Goal: Transaction & Acquisition: Book appointment/travel/reservation

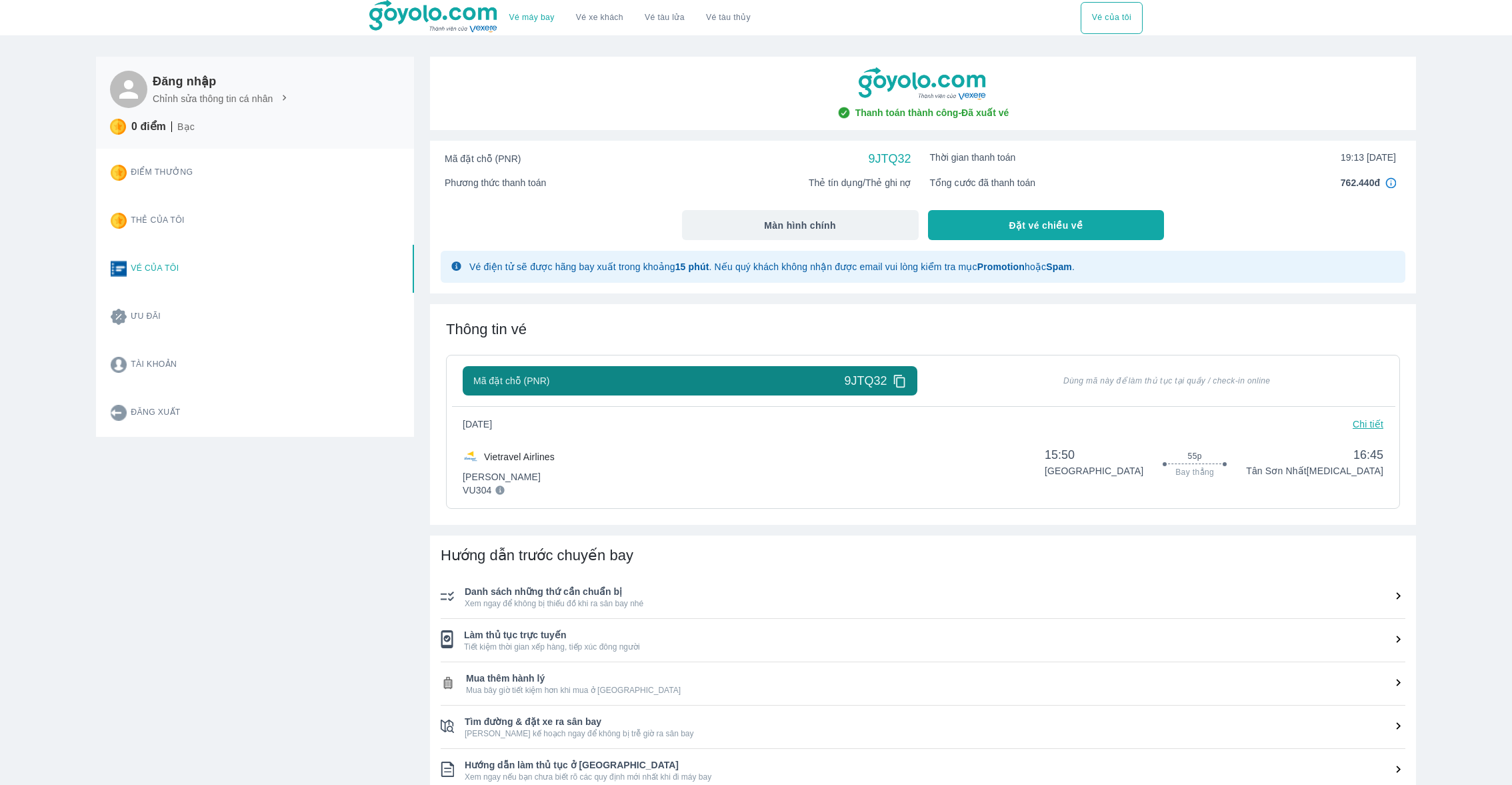
click at [545, 526] on div "Thanh toán thành công - Đã xuất vé Mã đặt chỗ (PNR) 9JTQ32 Thời gian thanh toán…" at bounding box center [922, 490] width 986 height 867
click at [555, 487] on div "VU304" at bounding box center [508, 490] width 92 height 13
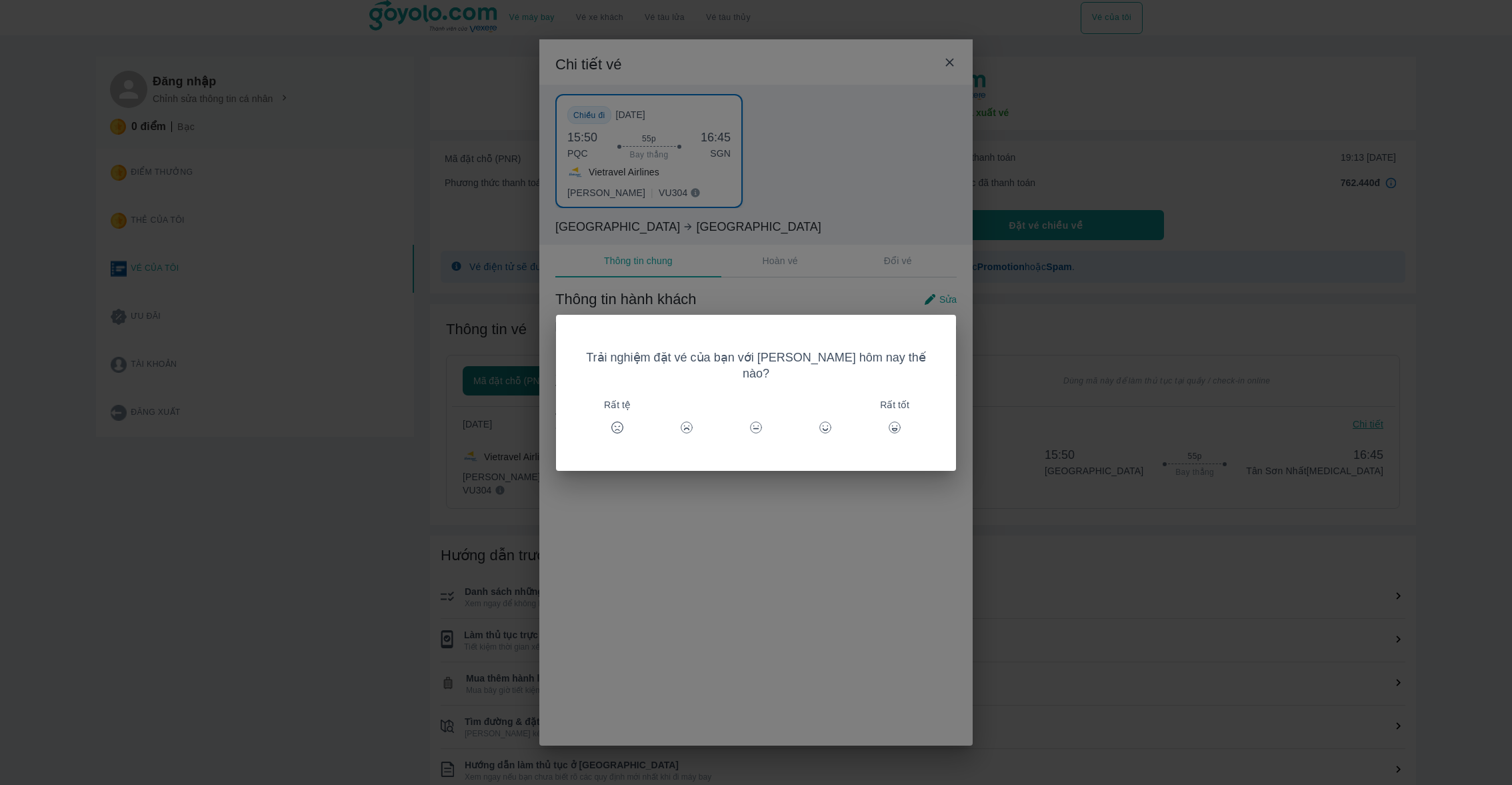
click at [476, 495] on div "Trải nghiệm đặt vé của bạn với [PERSON_NAME] hôm nay thế nào? Rất tệ Rất tốt" at bounding box center [756, 392] width 1512 height 785
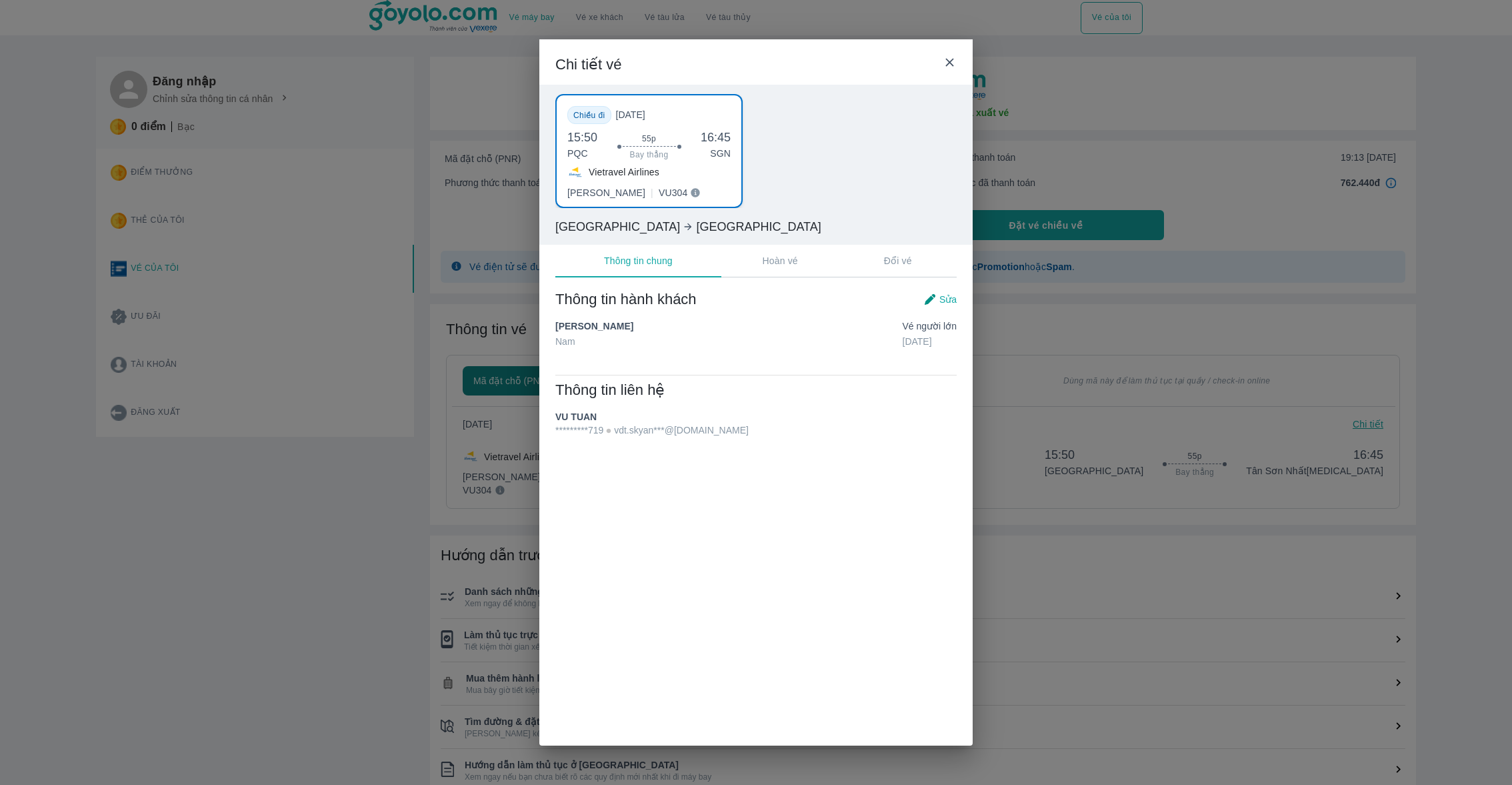
click at [463, 475] on div "Chi tiết vé Chiều đi [DATE] 15:50 PQC 55p Bay thẳng 16:45 SGN Vietravel Airline…" at bounding box center [756, 392] width 1512 height 785
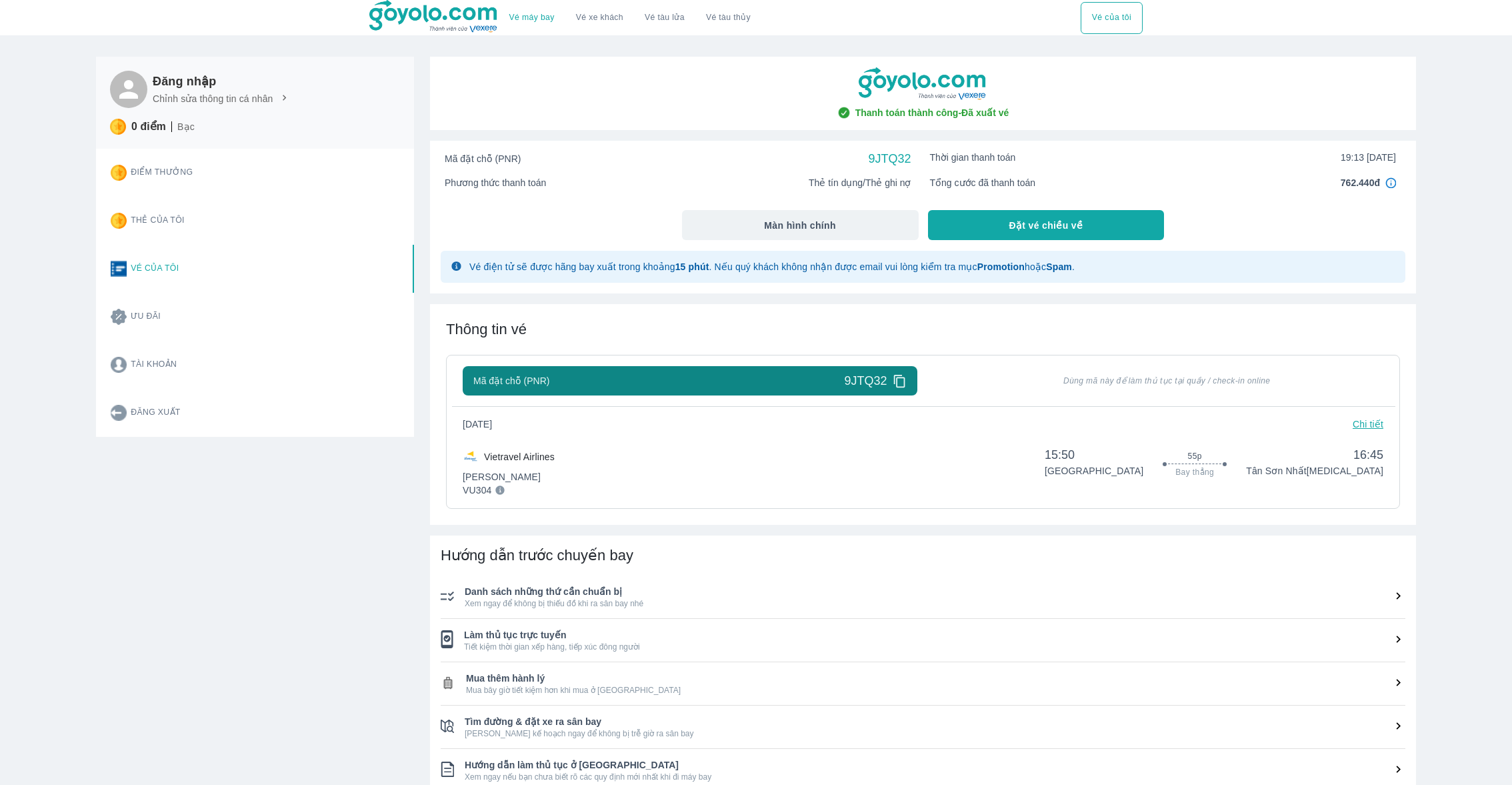
click at [566, 475] on div "Vietravel Airlines Phổ Thông VU304 15:50 Phú Quốc 55p Bay thẳng 16:45 Tân Sơn N…" at bounding box center [922, 464] width 921 height 45
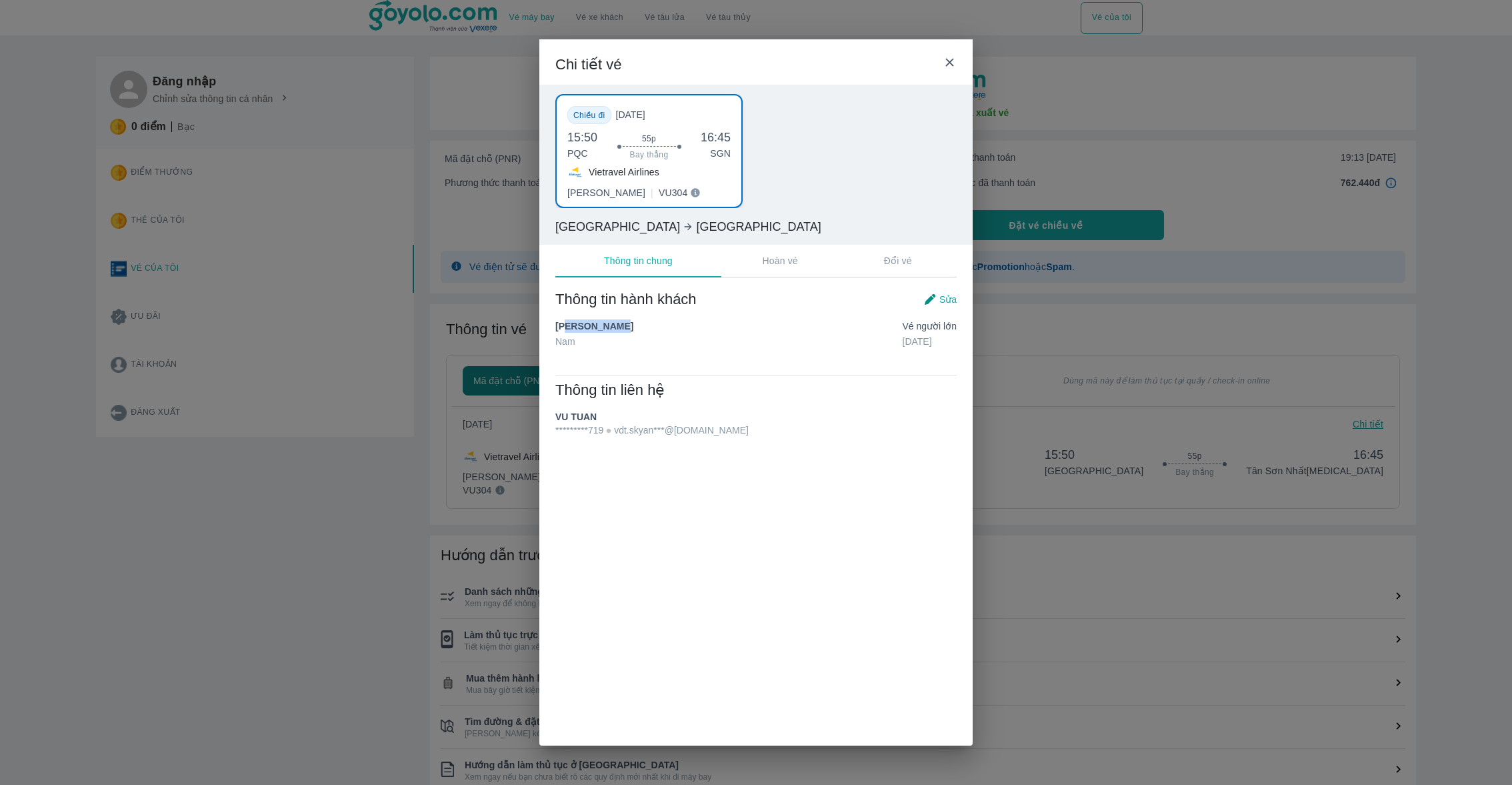
drag, startPoint x: 569, startPoint y: 326, endPoint x: 648, endPoint y: 326, distance: 79.0
click at [647, 326] on div "[PERSON_NAME] Người lớn [DATE]" at bounding box center [756, 334] width 402 height 30
copy span "[PERSON_NAME]"
click at [1139, 53] on div "Chi tiết vé Chiều đi [DATE] 15:50 PQC 55p Bay thẳng 16:45 SGN Vietravel Airline…" at bounding box center [756, 392] width 1512 height 785
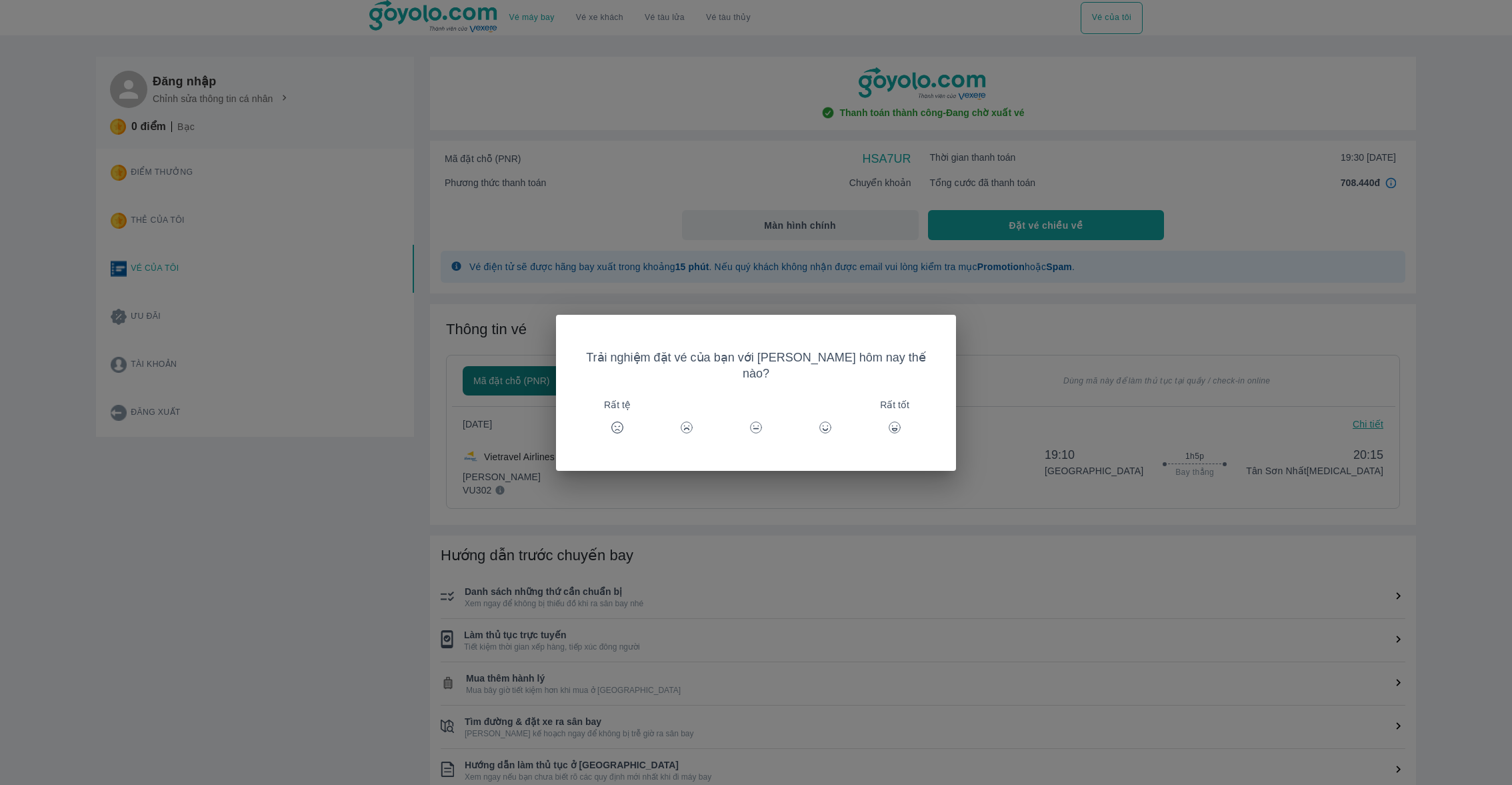
click at [1214, 112] on div "Trải nghiệm đặt vé của bạn với [PERSON_NAME] hôm nay thế nào? Rất tệ Rất tốt" at bounding box center [756, 392] width 1512 height 785
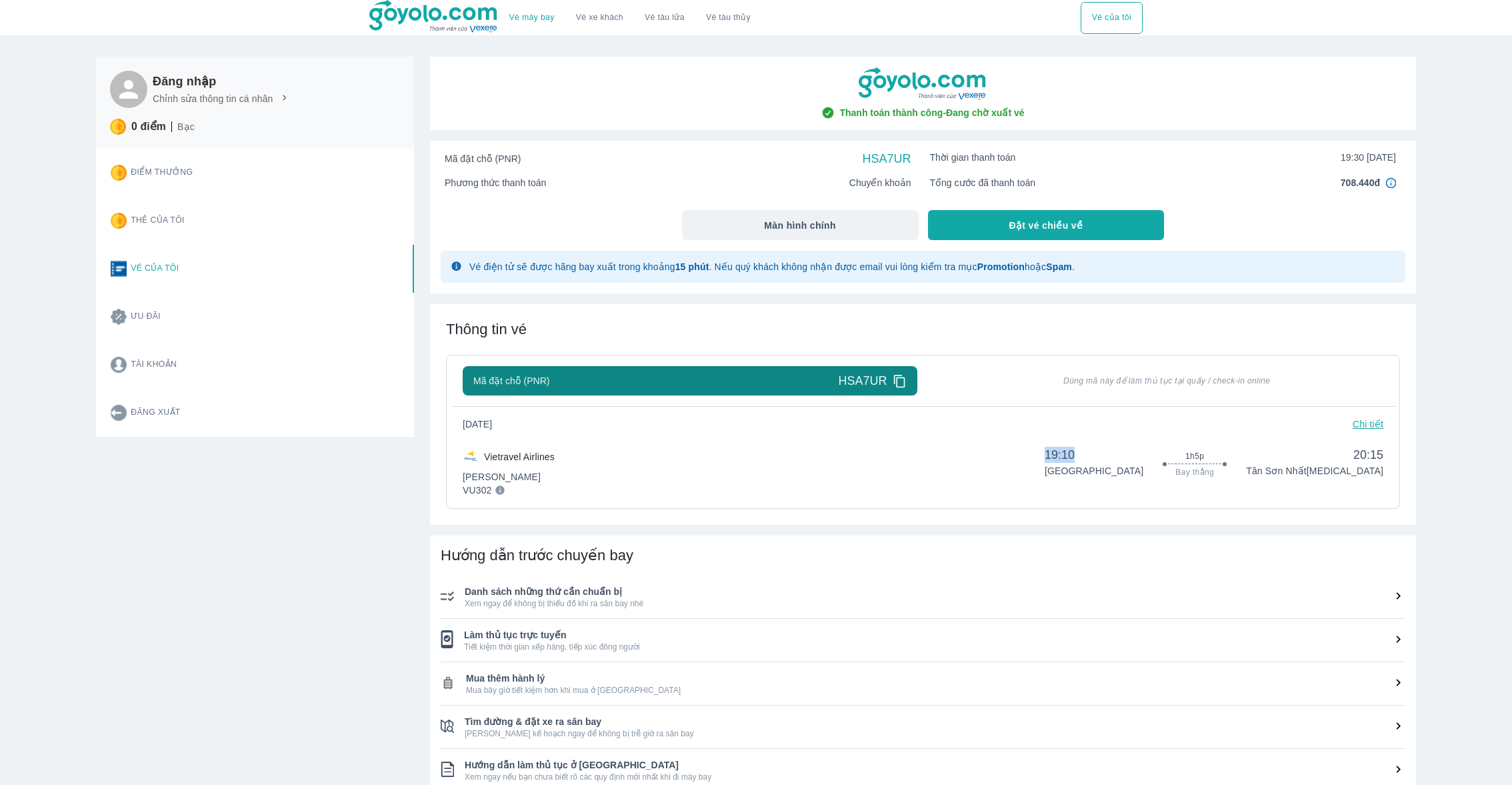
drag, startPoint x: 1206, startPoint y: 453, endPoint x: 1165, endPoint y: 453, distance: 41.0
click at [1165, 453] on div "19:10 Phú Quốc 1h5p Bay thẳng 20:15 Tân Sơn Nhất T3" at bounding box center [1214, 462] width 339 height 30
copy span "19:10"
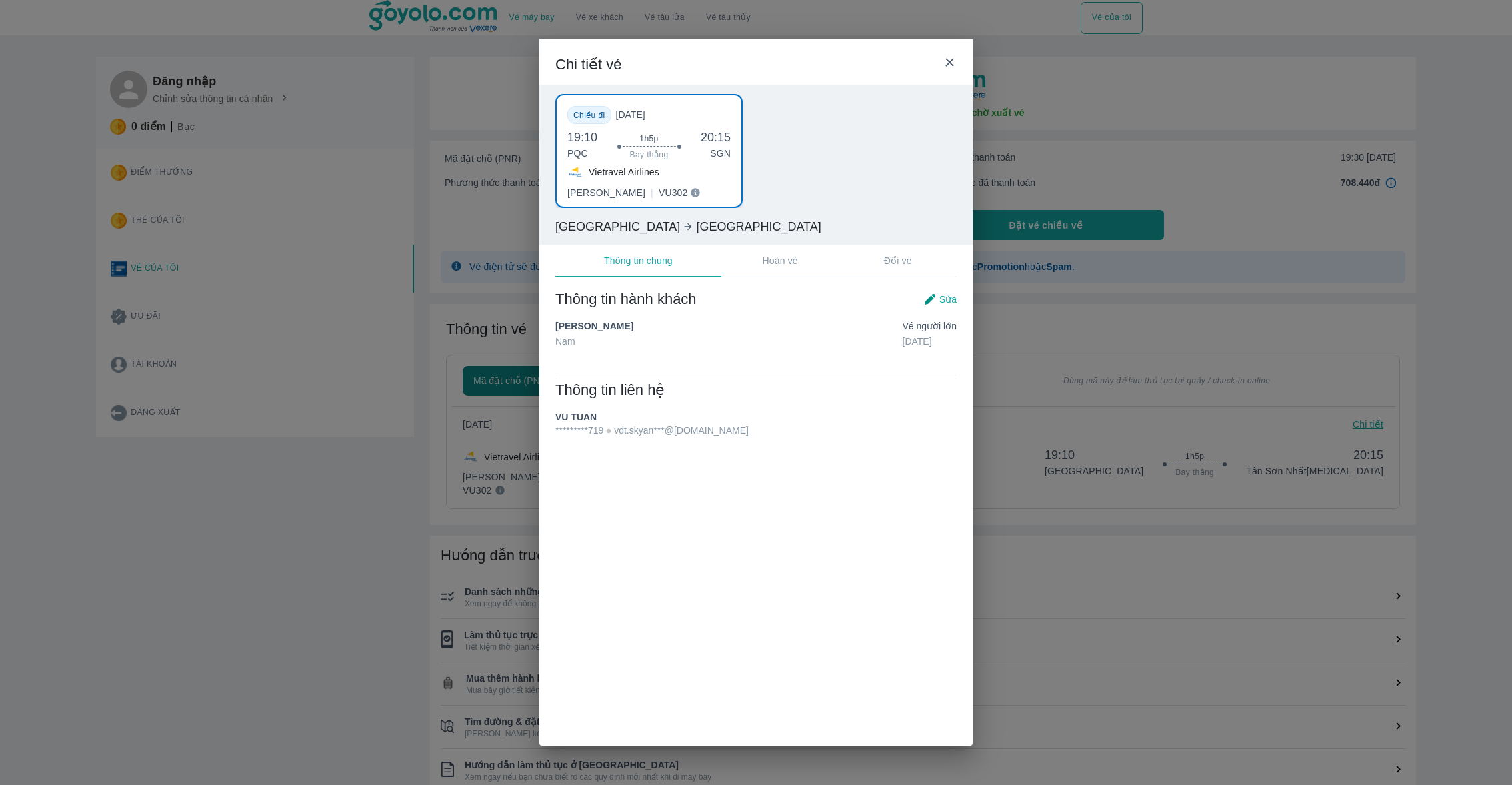
click at [1204, 54] on div "Chi tiết vé Chiều đi Thứ 6, 12/09/2025 19:10 PQC 1h5p Bay thẳng 20:15 SGN Vietr…" at bounding box center [756, 392] width 1512 height 785
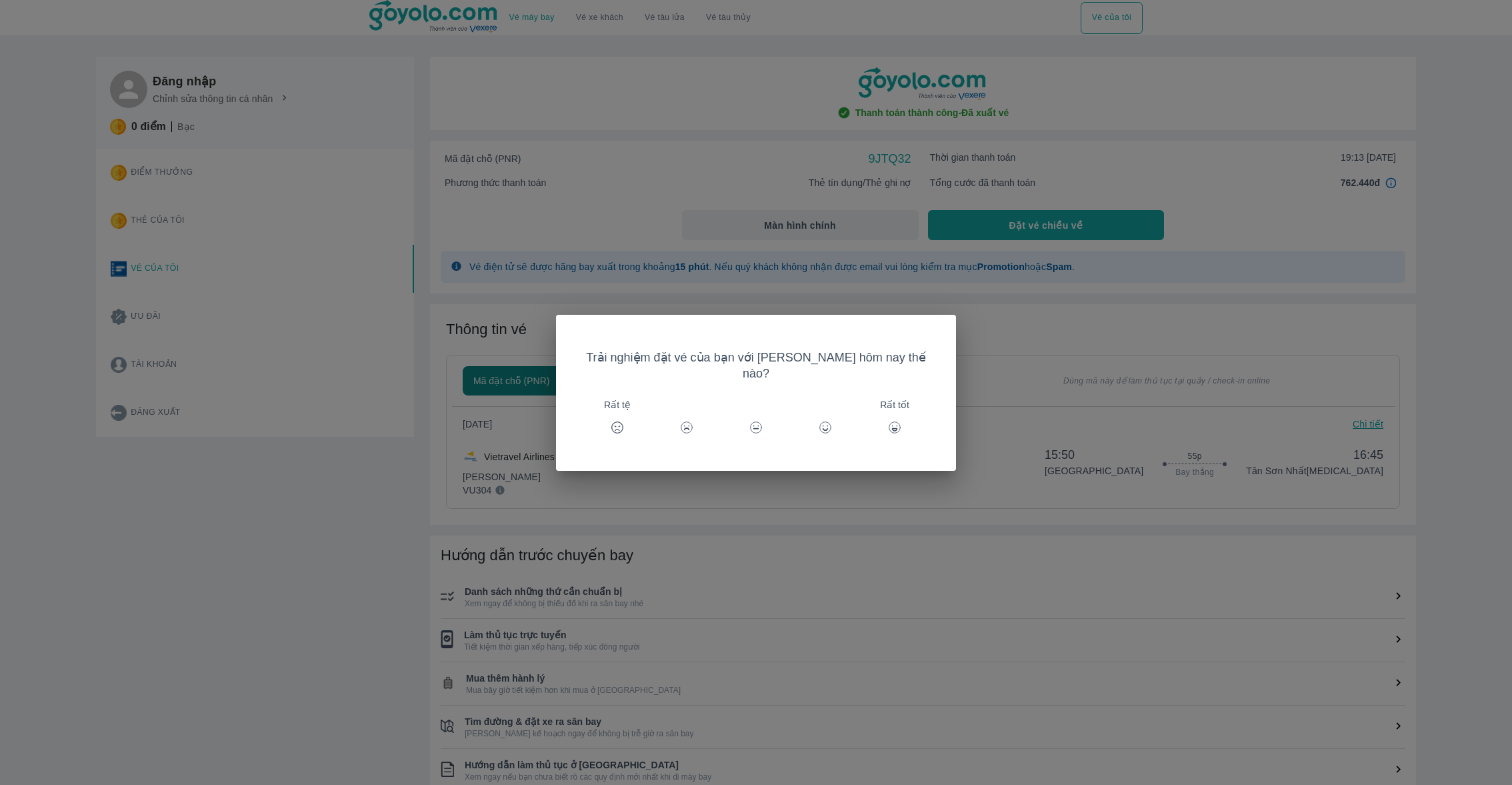
click at [1274, 93] on div "Trải nghiệm đặt vé của bạn với [PERSON_NAME] hôm nay thế nào? Rất tệ Rất tốt" at bounding box center [756, 392] width 1512 height 785
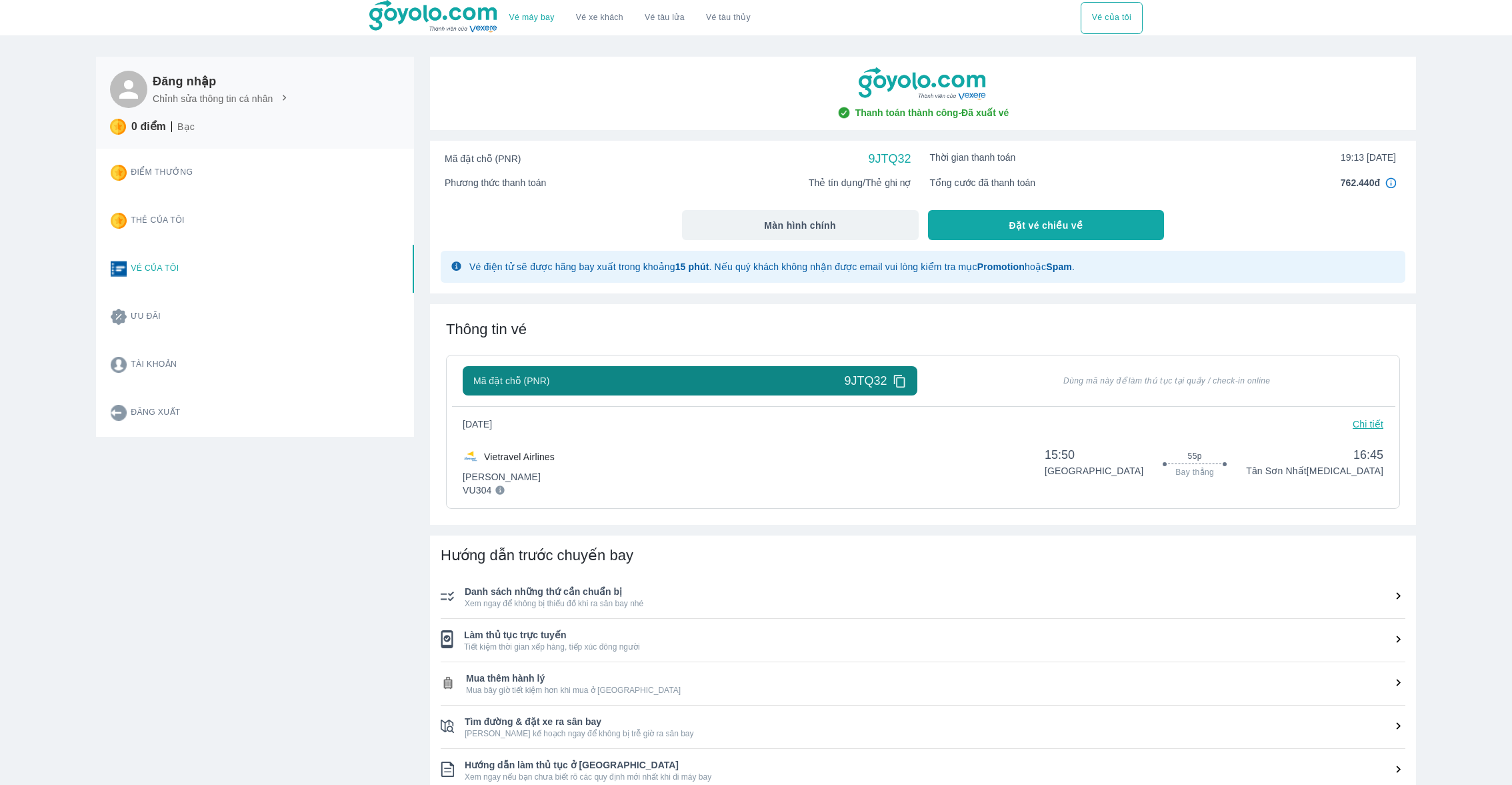
click at [744, 438] on div "[DATE] Chi tiết Vietravel Airlines Phổ Thông VU304 15:50 Phú Quốc 55p Bay thẳng…" at bounding box center [922, 452] width 921 height 69
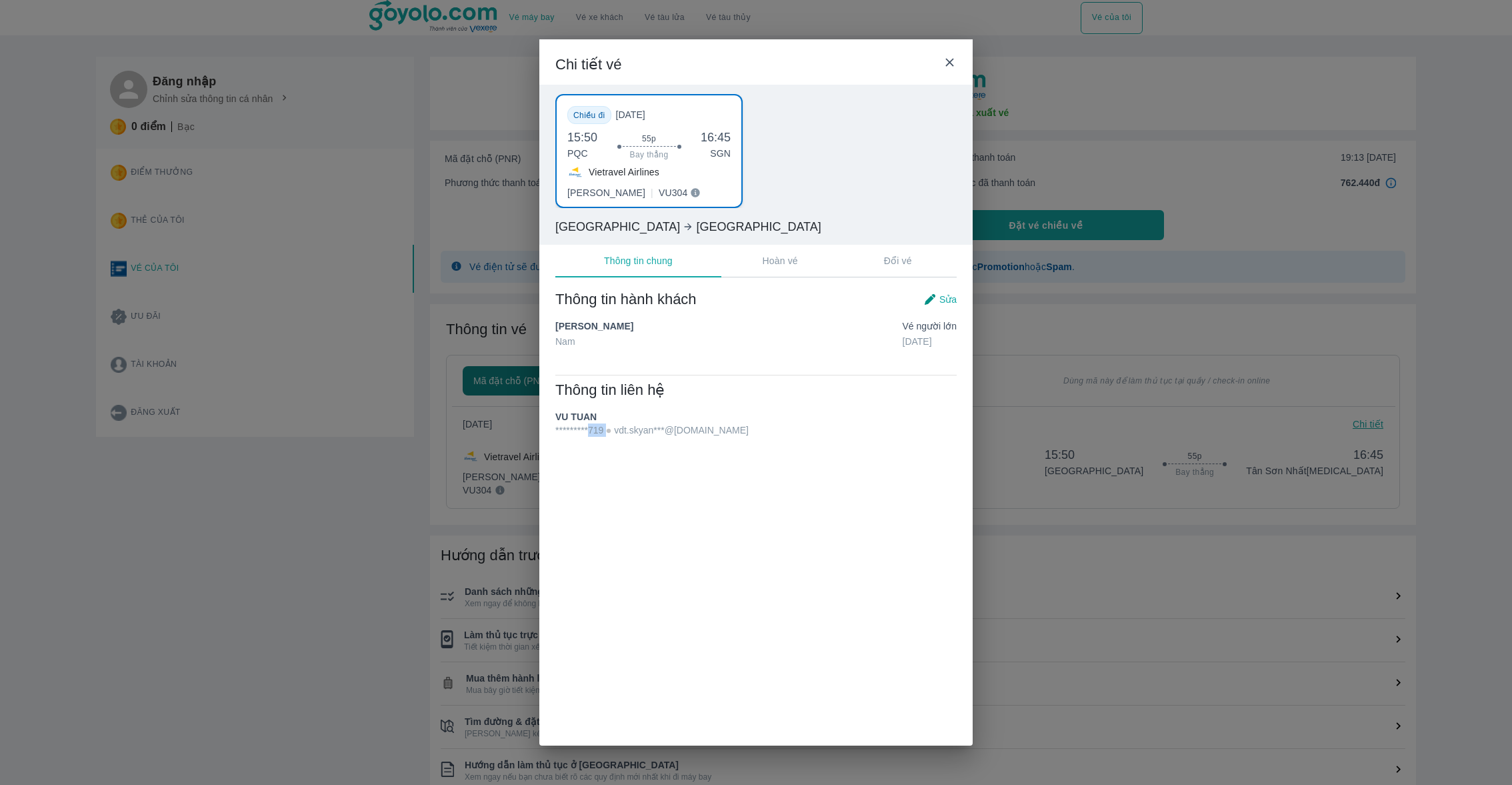
drag, startPoint x: 594, startPoint y: 431, endPoint x: 611, endPoint y: 431, distance: 17.0
click at [611, 431] on span "*********719 vdt.skyan***@[DOMAIN_NAME]" at bounding box center [652, 430] width 193 height 13
copy span "719"
click at [1155, 170] on div "Chi tiết vé Chiều đi Thứ 6, 12/09/2025 15:50 PQC 55p Bay thẳng 16:45 SGN Vietra…" at bounding box center [756, 392] width 1512 height 785
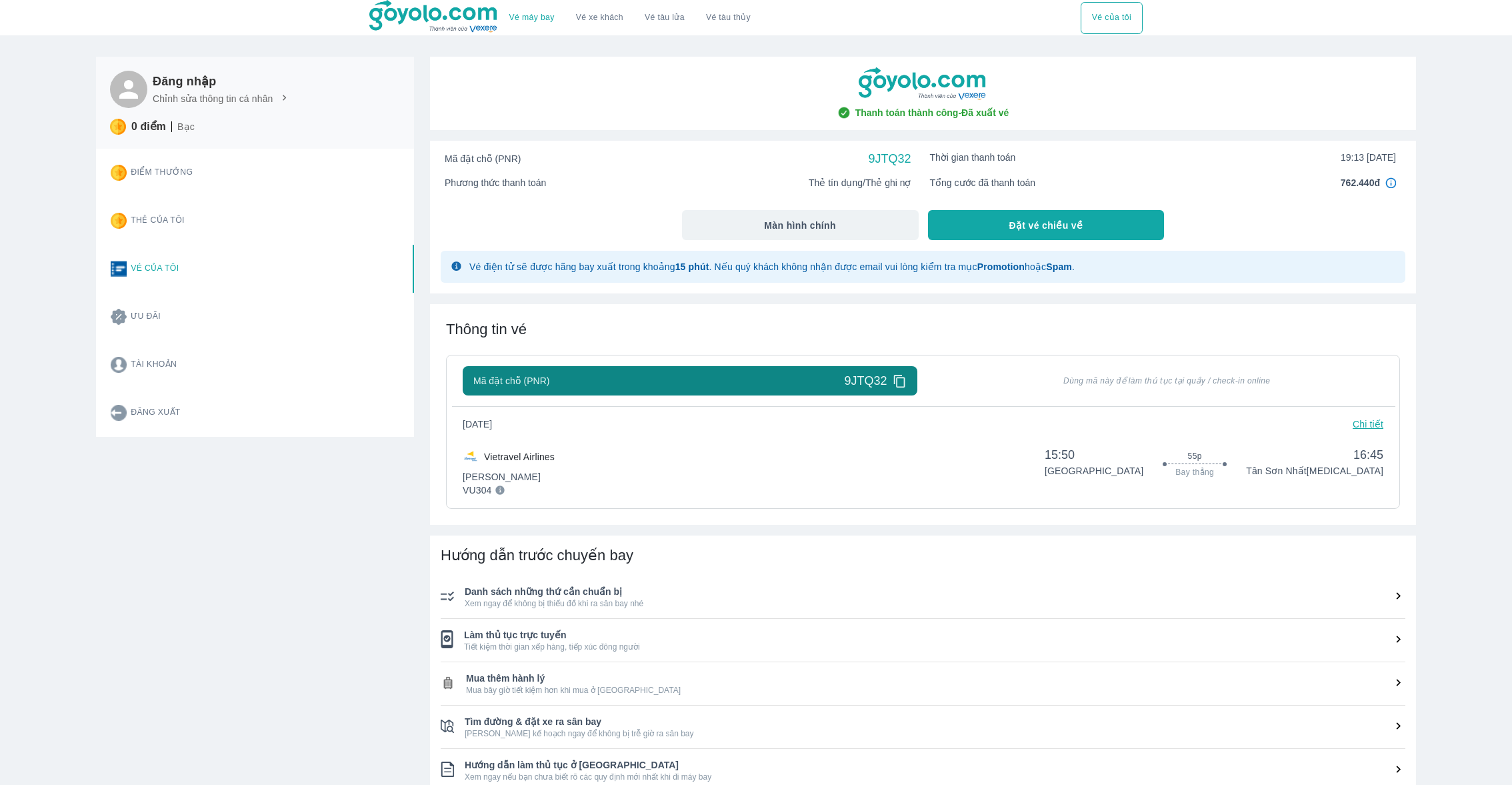
click at [889, 439] on div "Thứ 6, 12/09/2025 Chi tiết Vietravel Airlines Phổ Thông VU304 15:50 Phú Quốc 55…" at bounding box center [922, 452] width 921 height 69
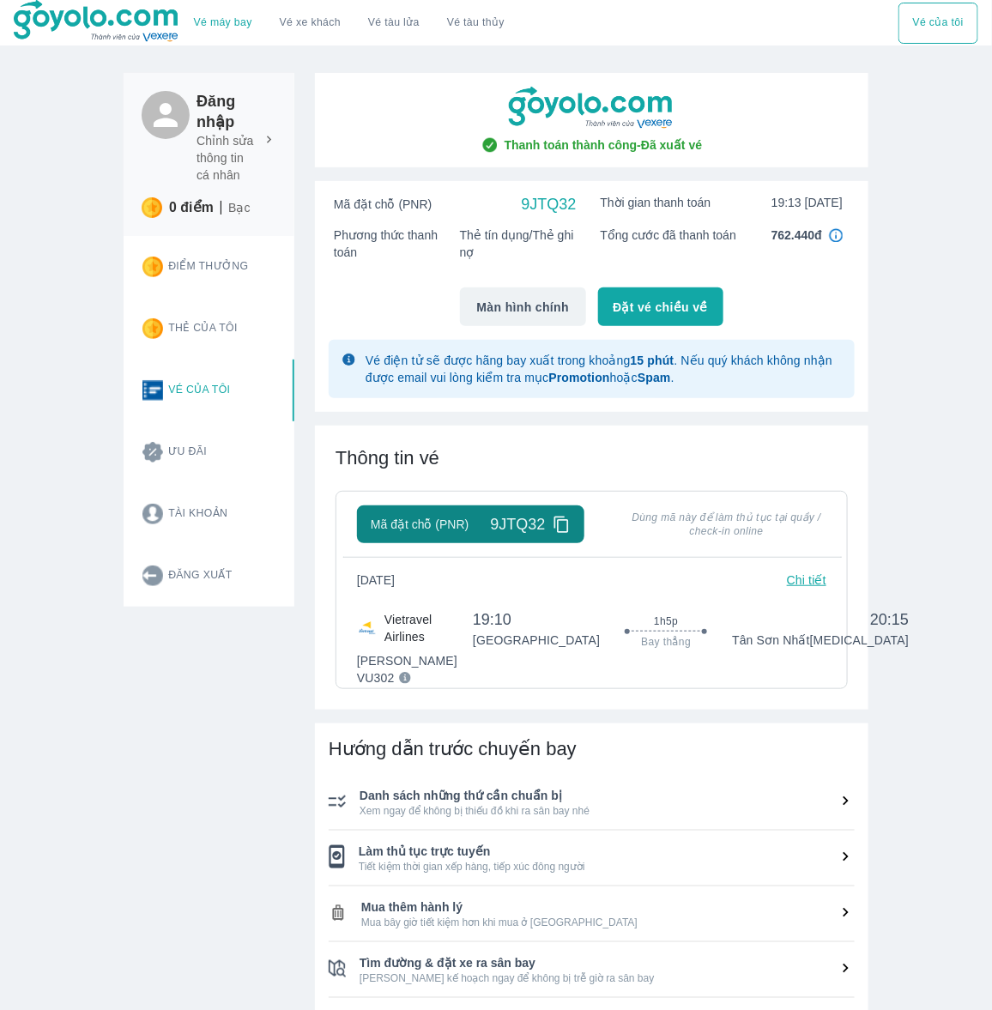
click at [191, 684] on div "Đăng nhập Chỉnh sửa thông tin cá nhân 0 điểm Bạc Điểm thưởng Thẻ của tôi Vé của…" at bounding box center [198, 636] width 191 height 1169
